Goal: Information Seeking & Learning: Find specific fact

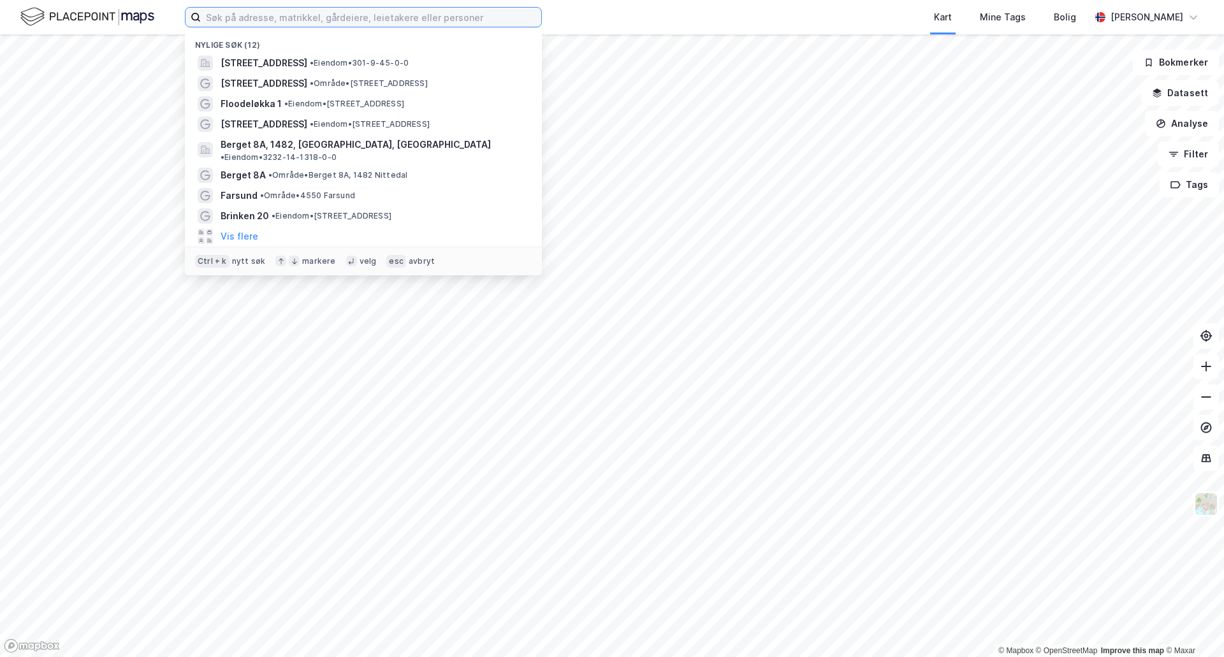
click at [351, 18] on input at bounding box center [371, 17] width 340 height 19
paste input "[STREET_ADDRESS]"
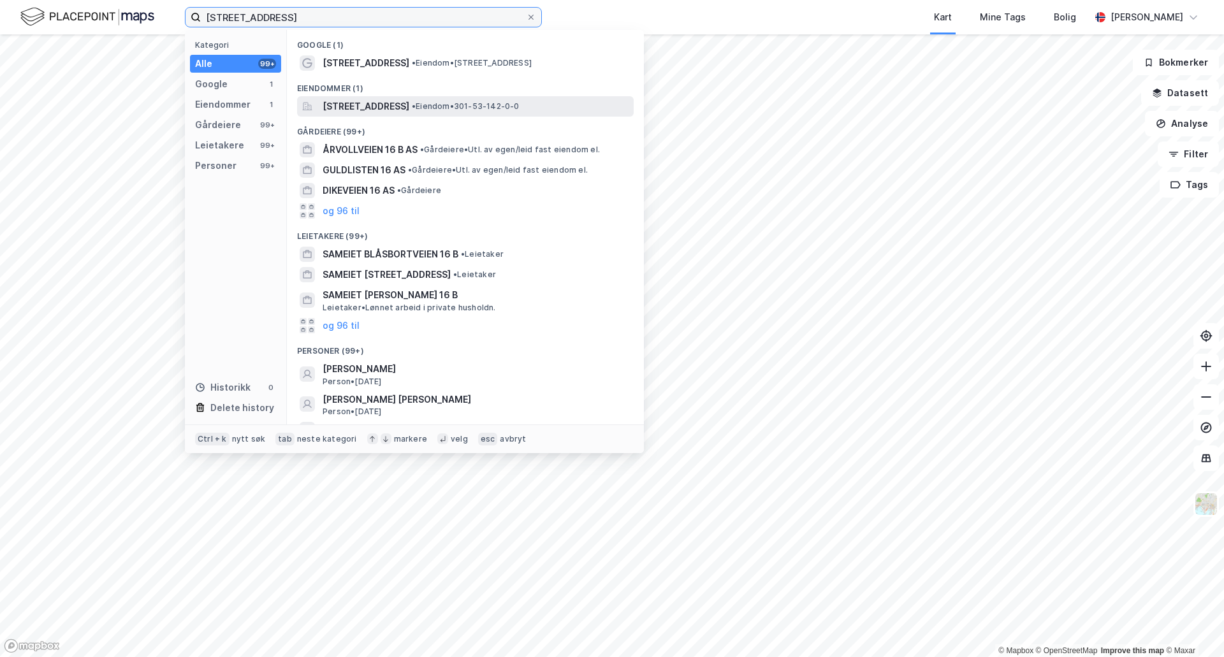
type input "[STREET_ADDRESS]"
click at [360, 108] on span "[STREET_ADDRESS]" at bounding box center [366, 106] width 87 height 15
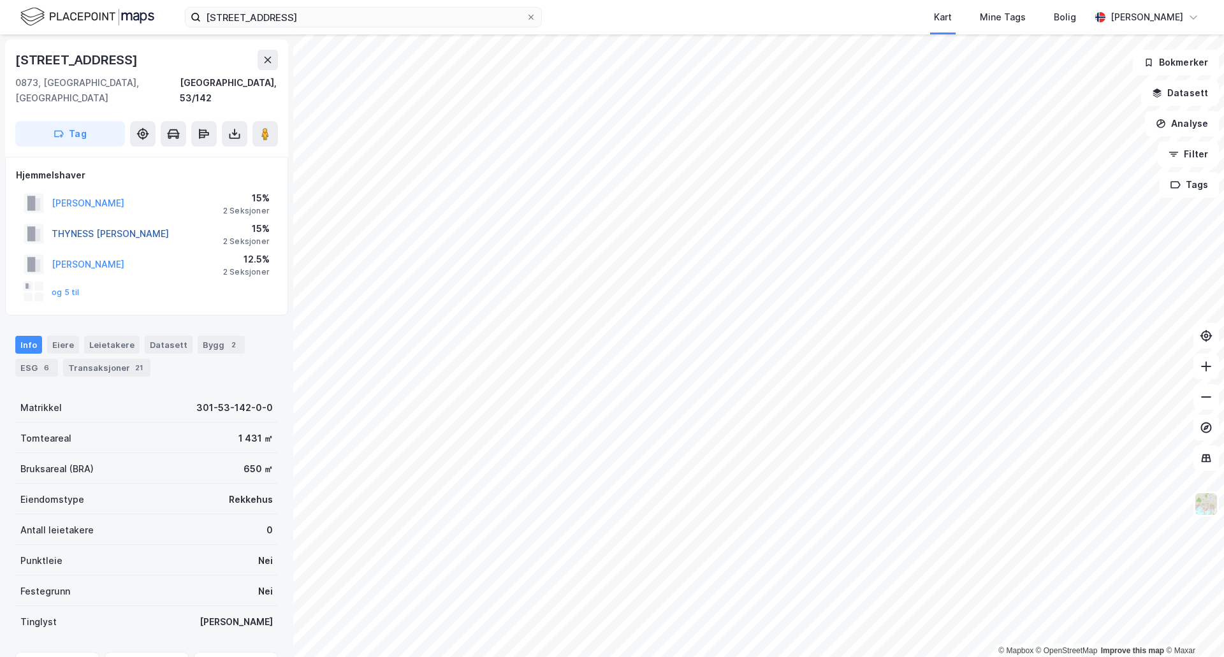
click at [0, 0] on button "THYNESS [PERSON_NAME]" at bounding box center [0, 0] width 0 height 0
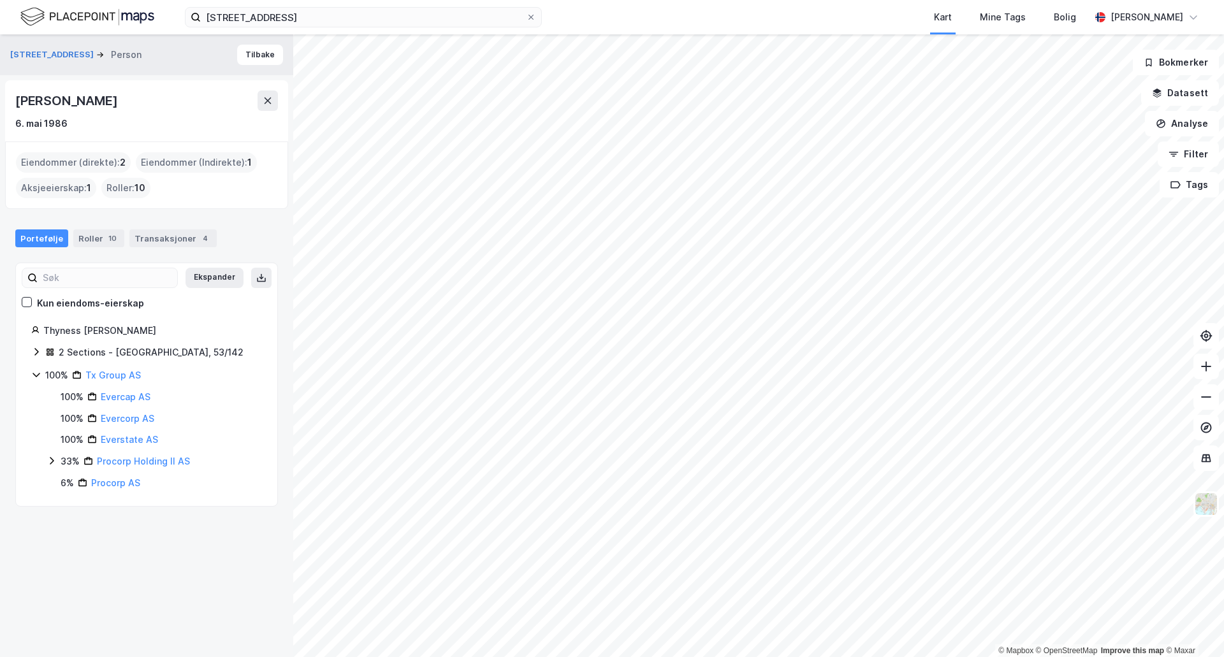
click at [828, 0] on html "Blåsbortveien 16 B Kart Mine Tags Bolig [PERSON_NAME] © Mapbox © OpenStreetMap …" at bounding box center [612, 328] width 1224 height 657
click at [199, 242] on div "4" at bounding box center [205, 238] width 13 height 13
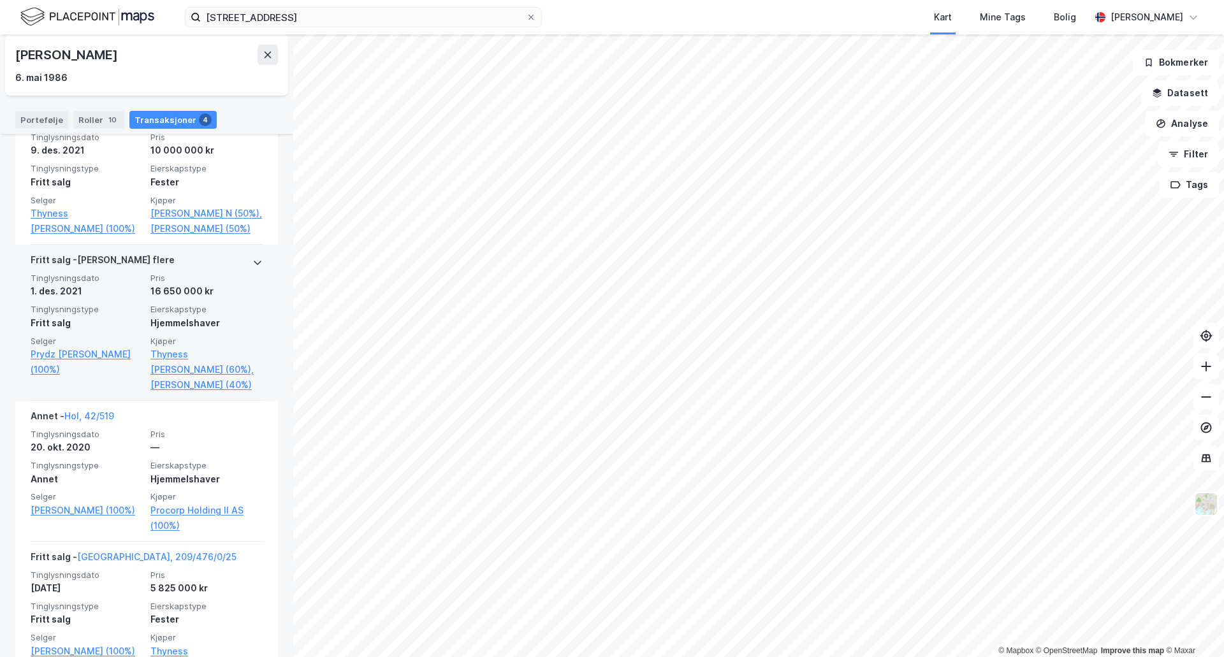
scroll to position [256, 0]
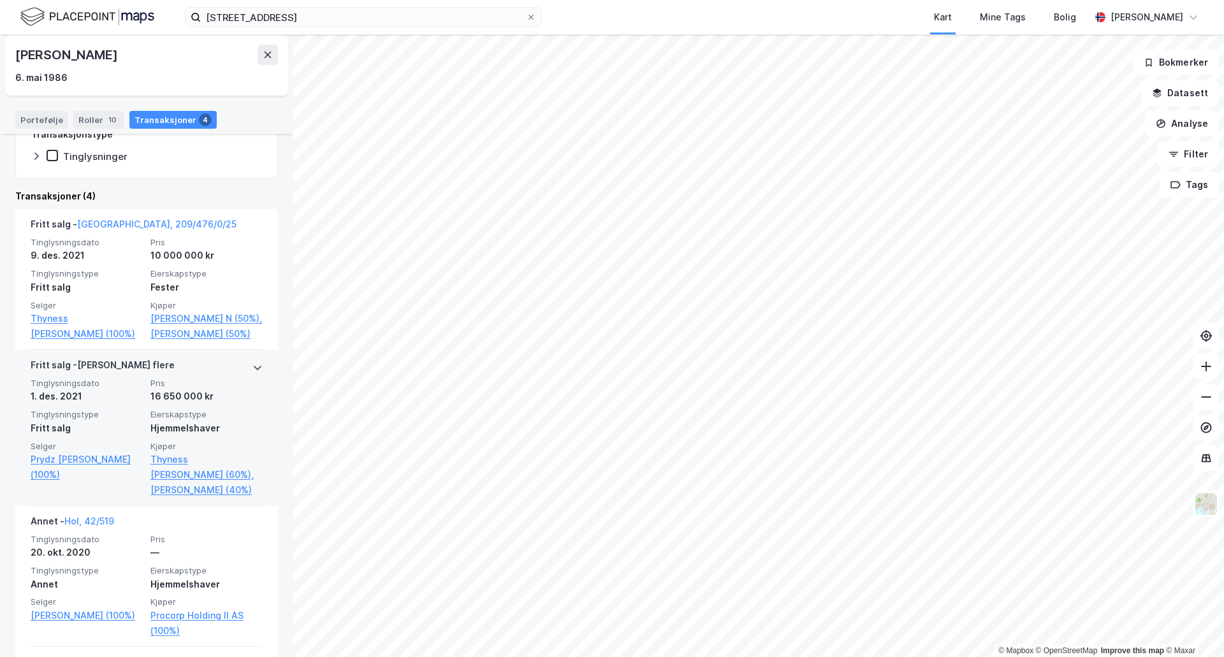
click at [184, 436] on div "Hjemmelshaver" at bounding box center [206, 428] width 112 height 15
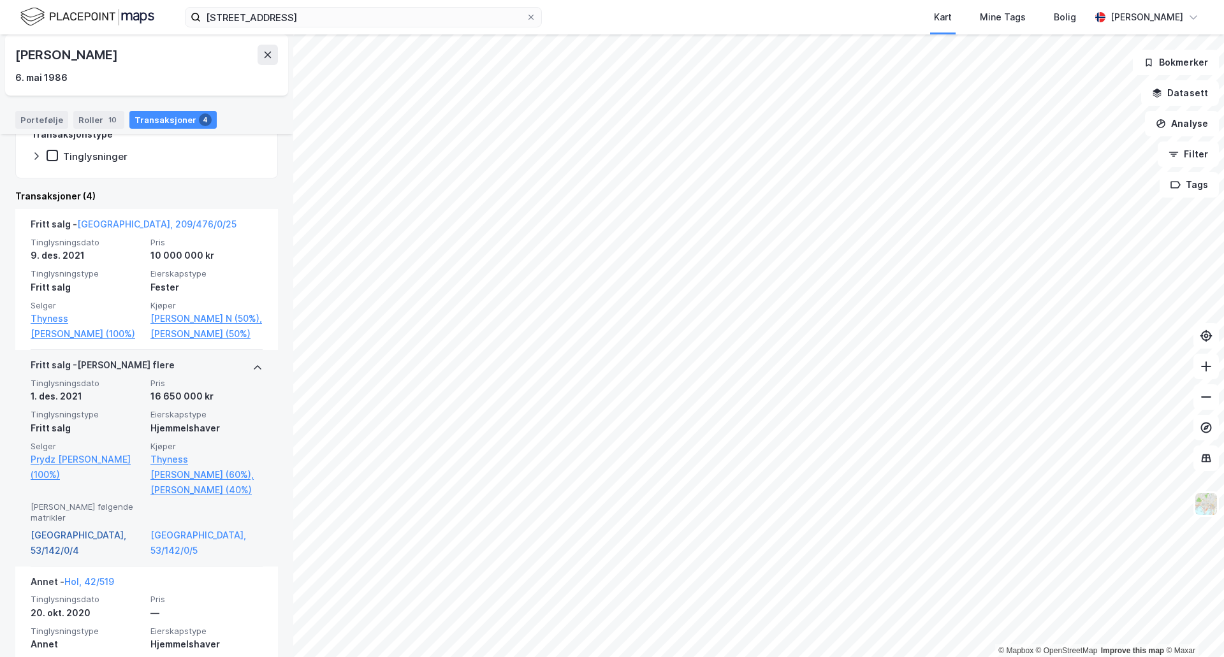
click at [66, 559] on link "[GEOGRAPHIC_DATA], 53/142/0/4" at bounding box center [87, 543] width 112 height 31
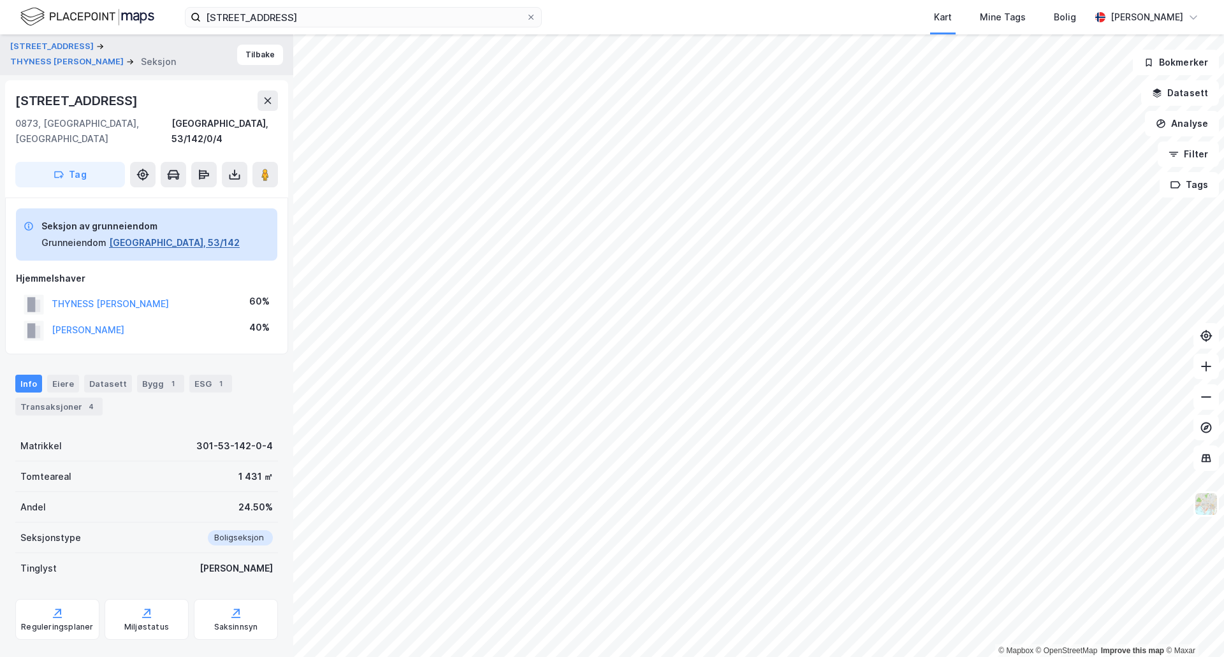
click at [145, 235] on button "[GEOGRAPHIC_DATA], 53/142" at bounding box center [174, 242] width 131 height 15
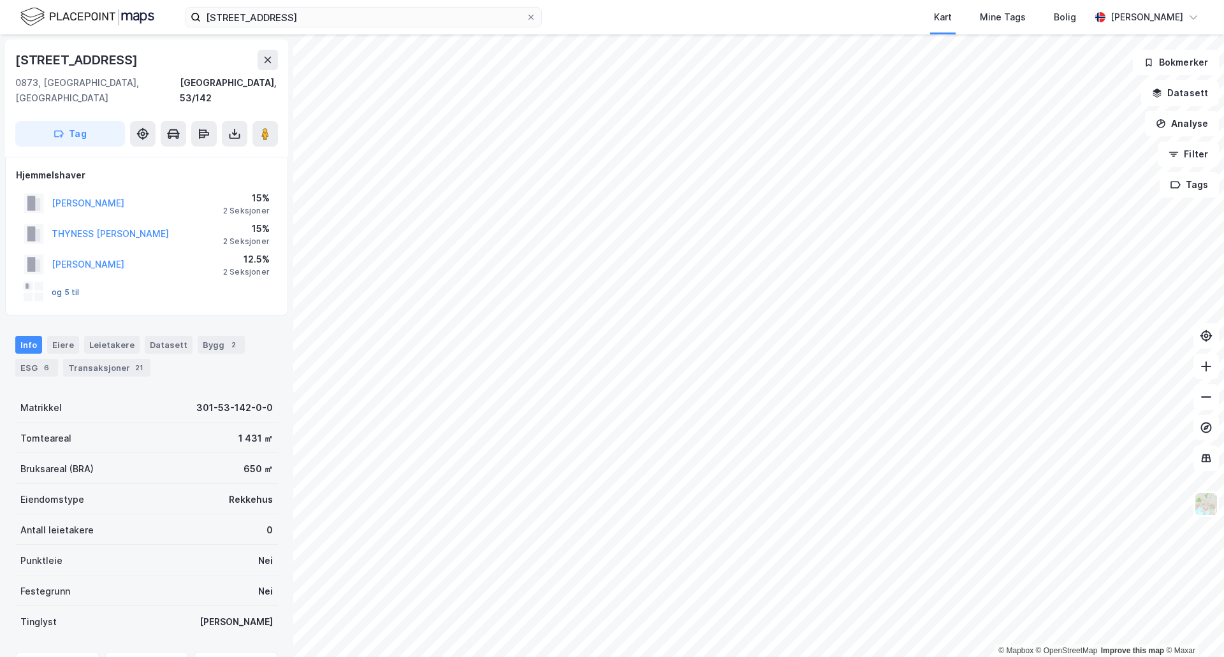
click at [0, 0] on button "og 5 til" at bounding box center [0, 0] width 0 height 0
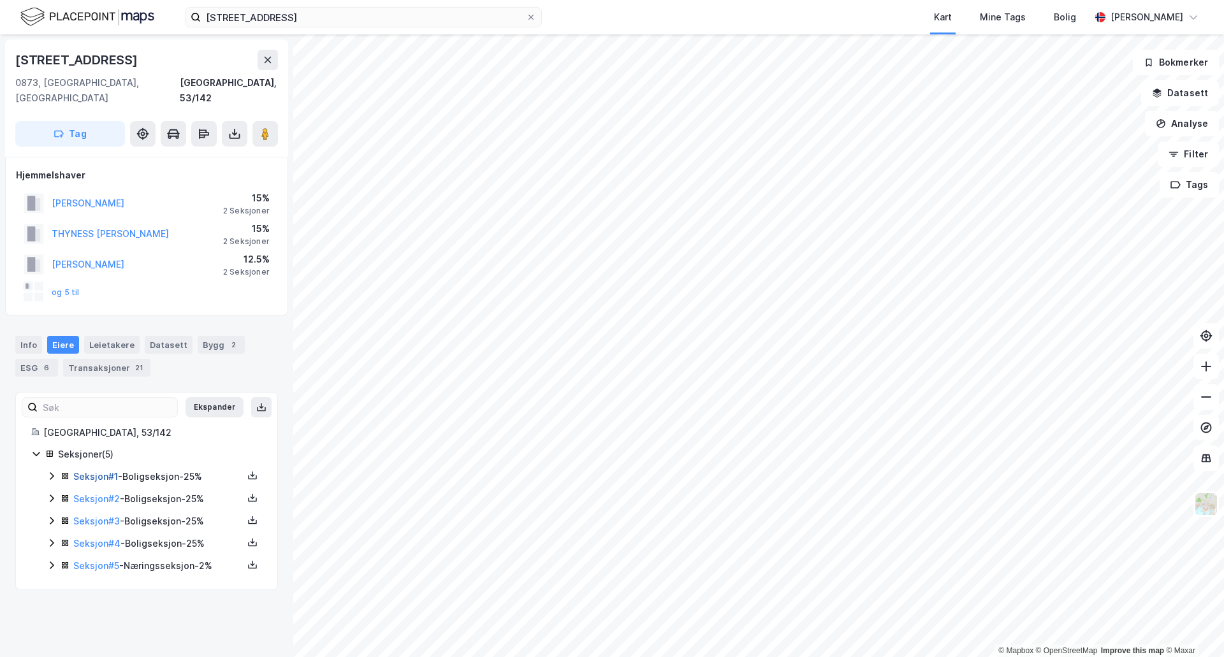
click at [94, 471] on link "Seksjon # 1" at bounding box center [95, 476] width 45 height 11
click at [0, 0] on button "THYNESS [PERSON_NAME]" at bounding box center [0, 0] width 0 height 0
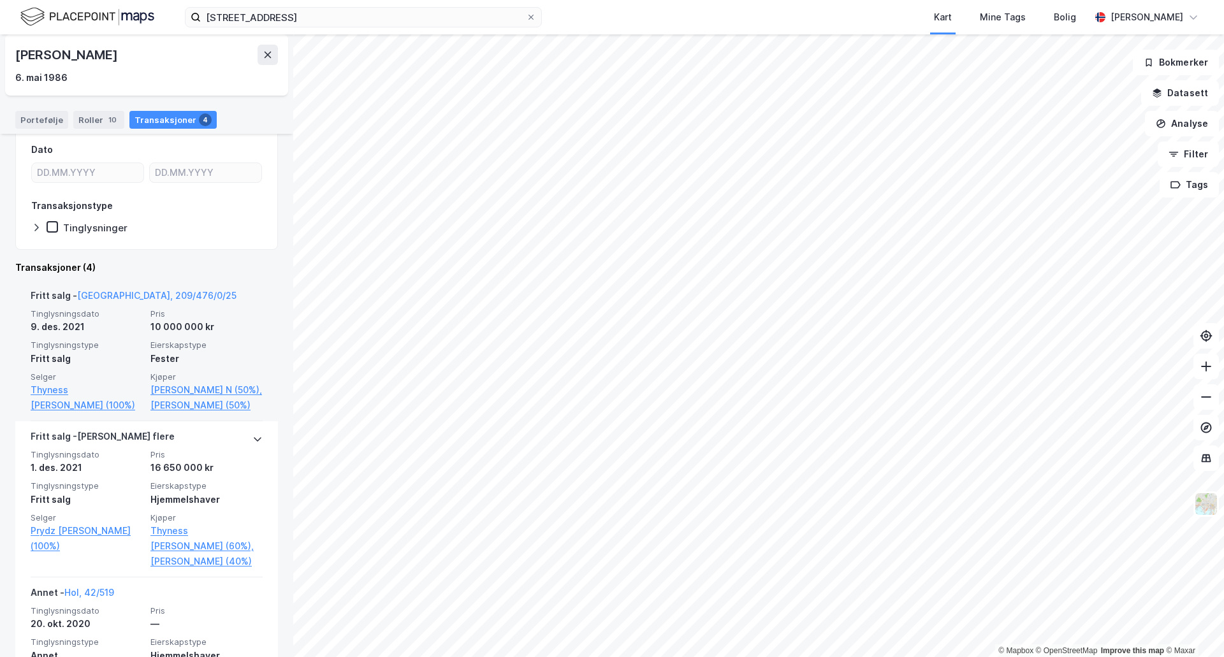
scroll to position [191, 0]
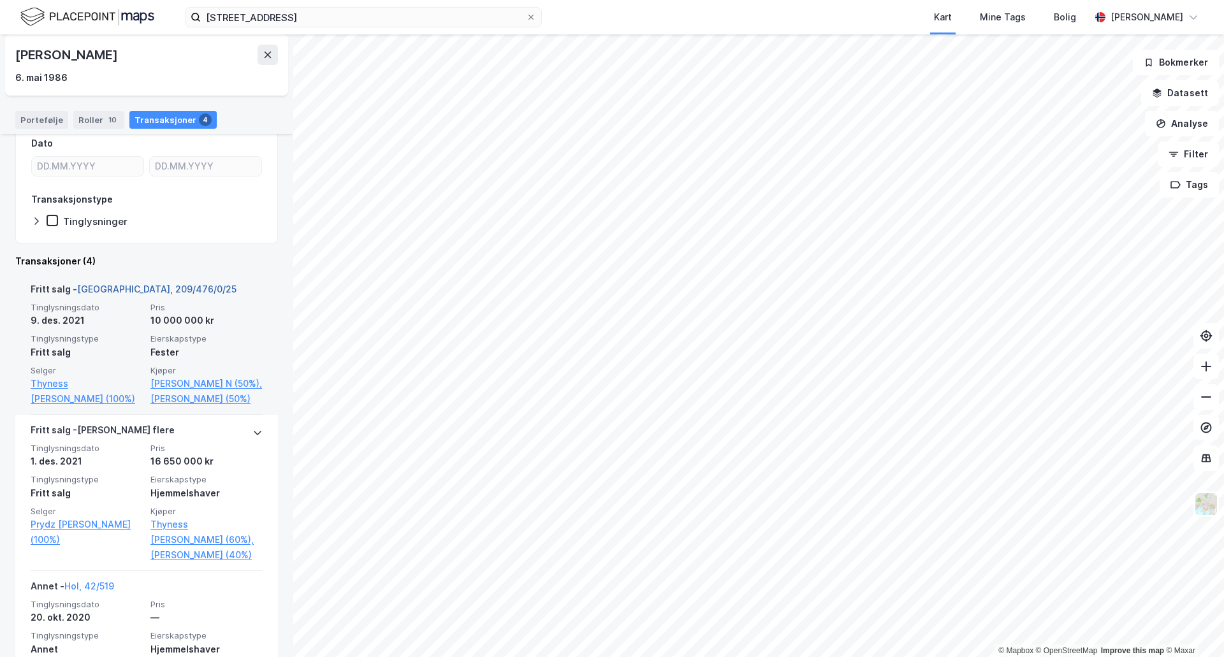
click at [134, 292] on link "[GEOGRAPHIC_DATA], 209/476/0/25" at bounding box center [156, 289] width 159 height 11
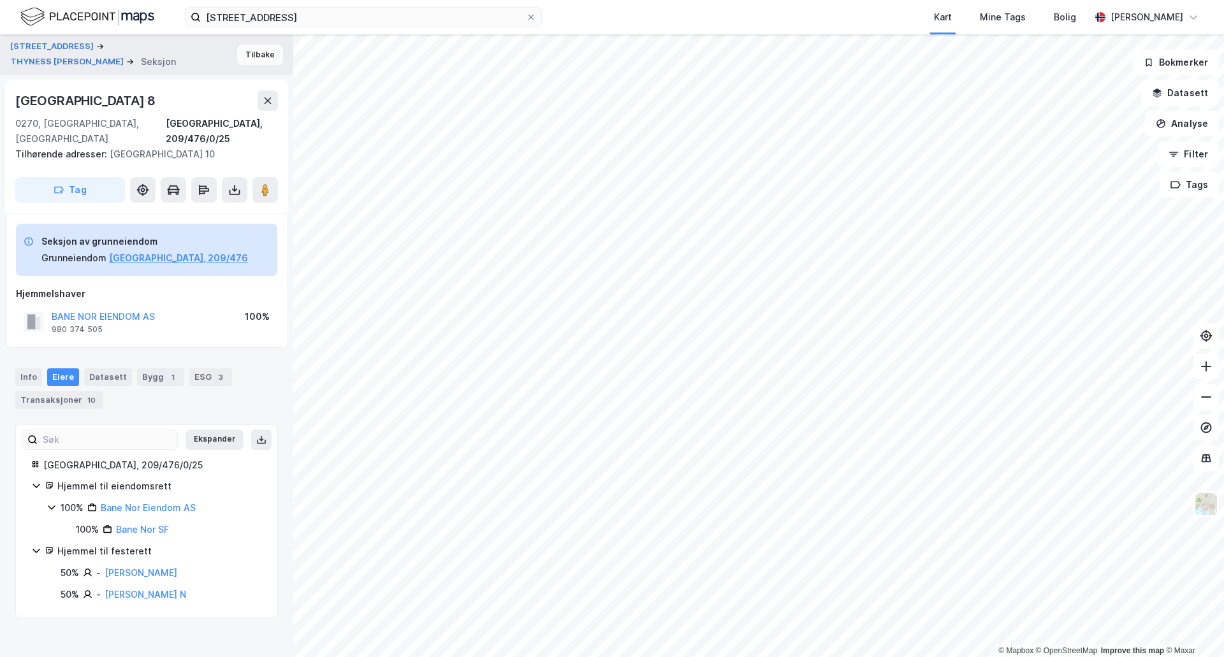
click at [252, 62] on button "Tilbake" at bounding box center [260, 55] width 46 height 20
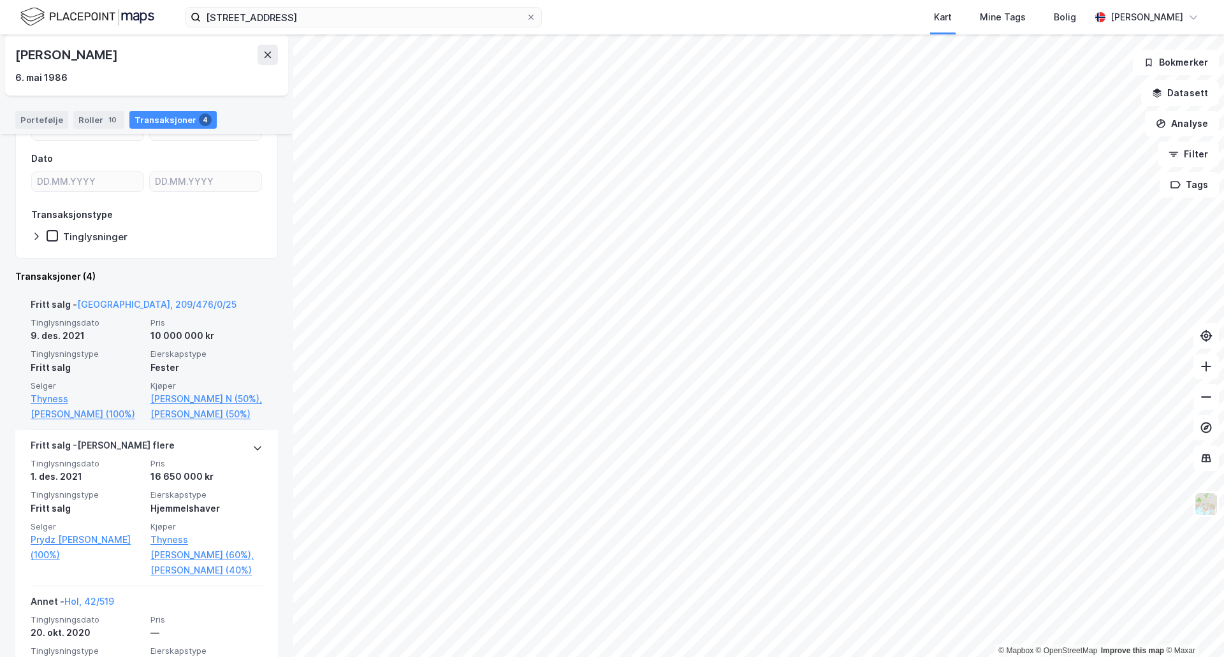
scroll to position [191, 0]
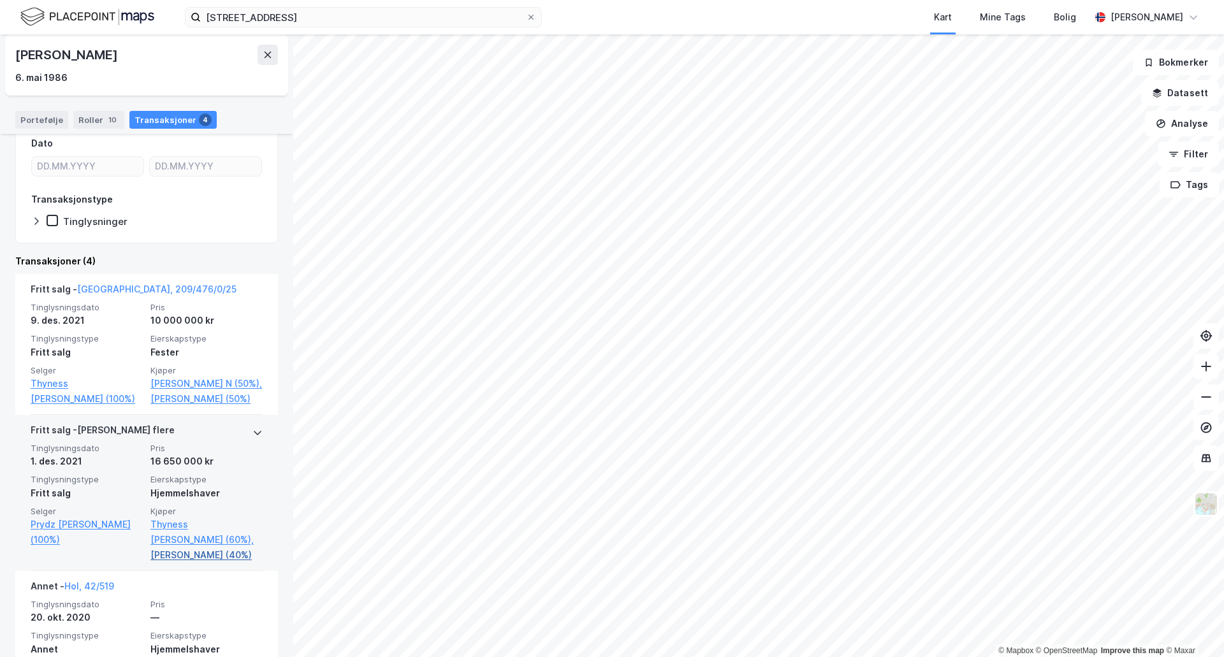
click at [182, 563] on link "[PERSON_NAME] (40%)" at bounding box center [206, 555] width 112 height 15
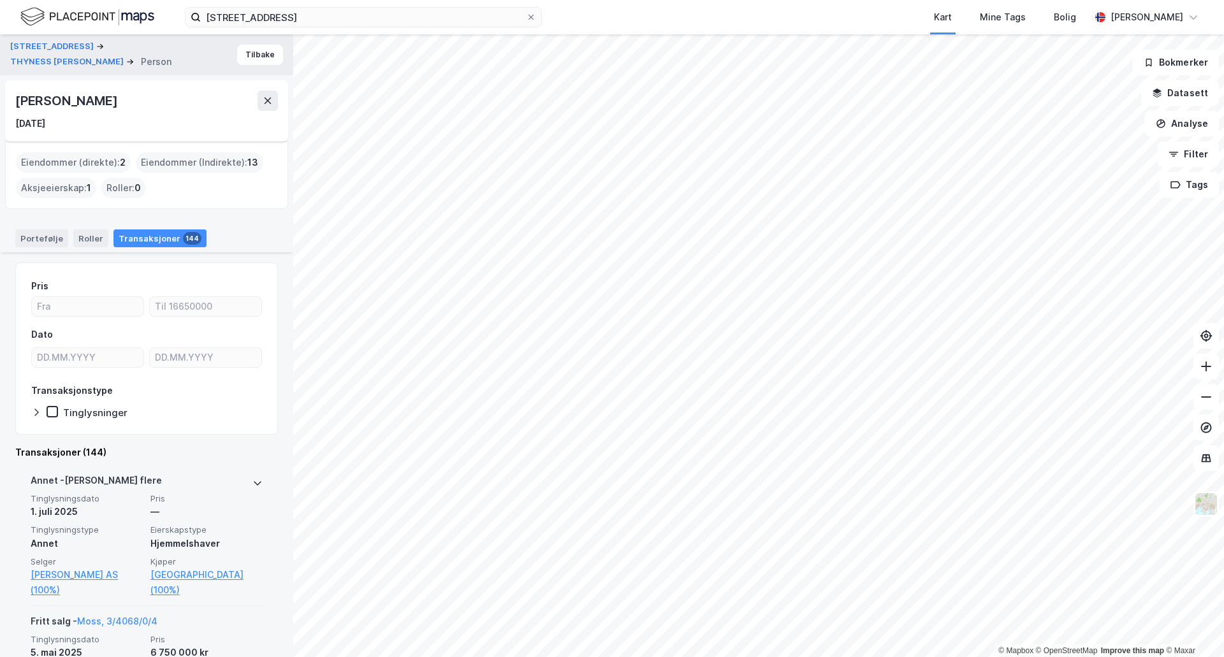
click at [252, 485] on icon at bounding box center [257, 483] width 10 height 10
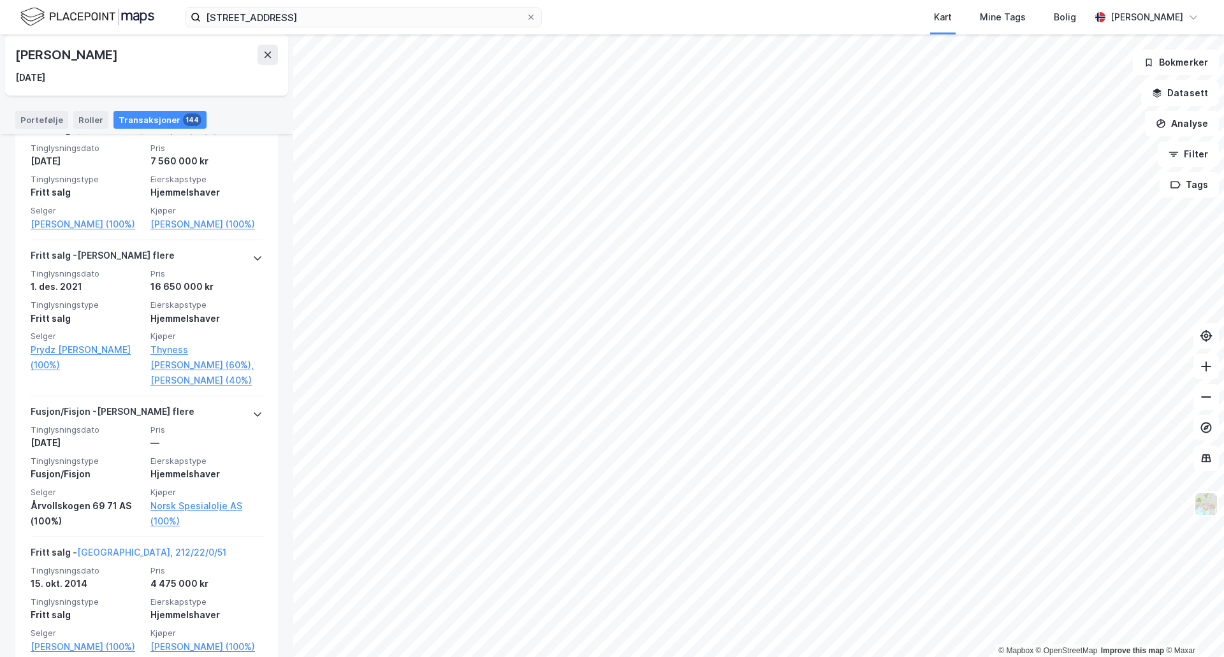
scroll to position [20786, 0]
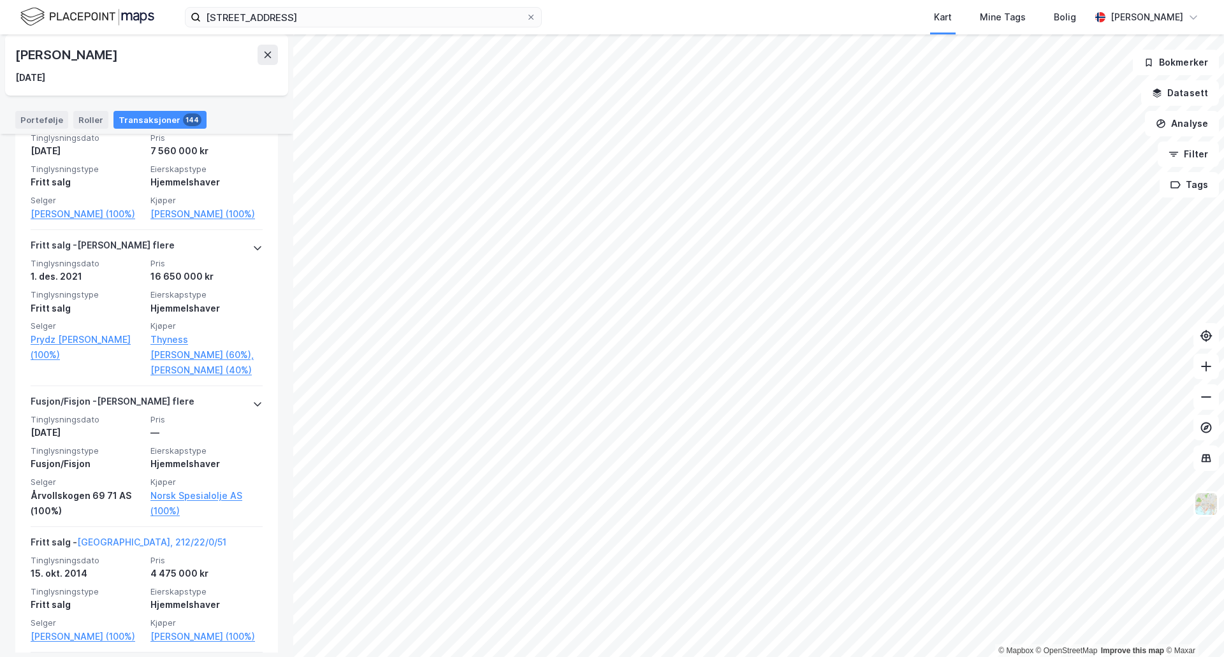
drag, startPoint x: 188, startPoint y: 50, endPoint x: 19, endPoint y: 50, distance: 169.0
click at [18, 51] on div "[PERSON_NAME]" at bounding box center [67, 55] width 105 height 20
copy div "[PERSON_NAME]"
